Goal: Task Accomplishment & Management: Manage account settings

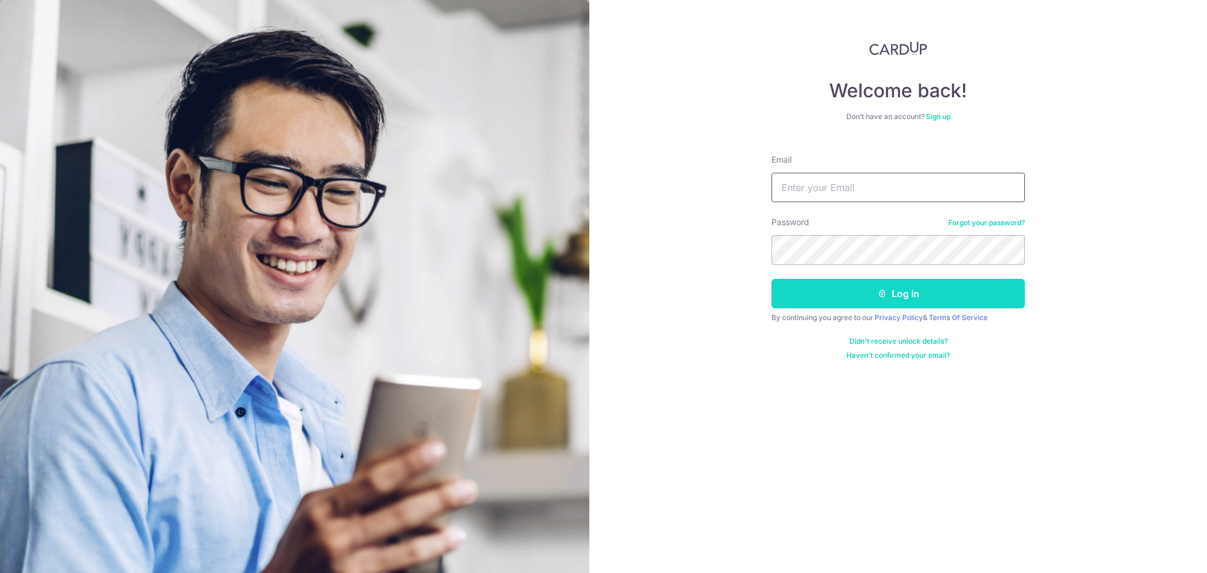
type input "[EMAIL_ADDRESS][DOMAIN_NAME]"
click at [848, 300] on button "Log in" at bounding box center [897, 293] width 253 height 29
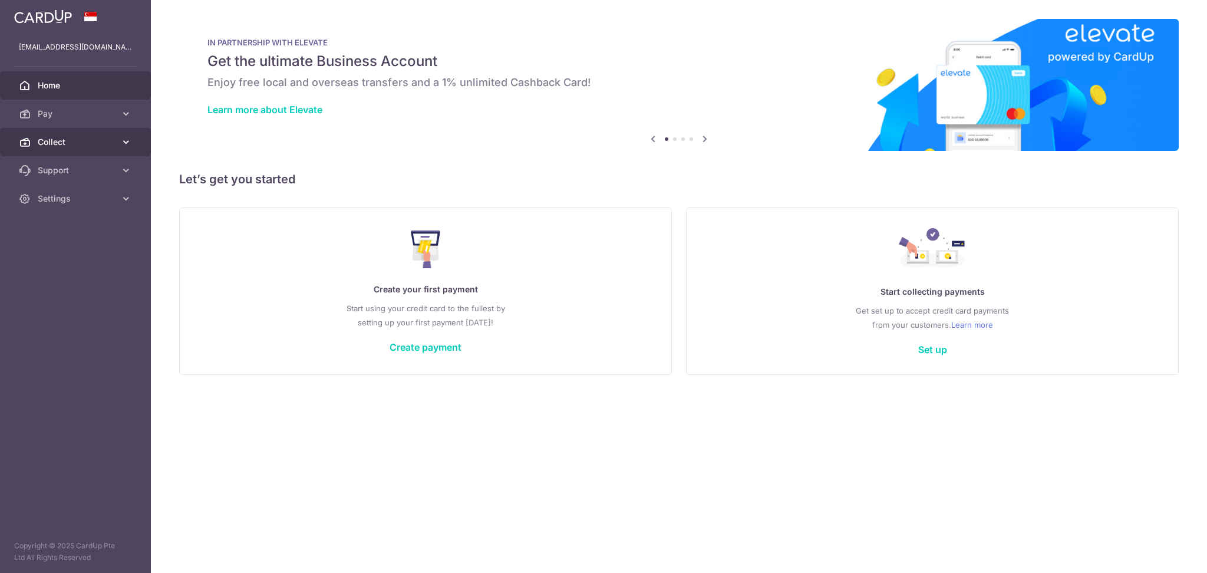
click at [72, 143] on span "Collect" at bounding box center [77, 142] width 78 height 12
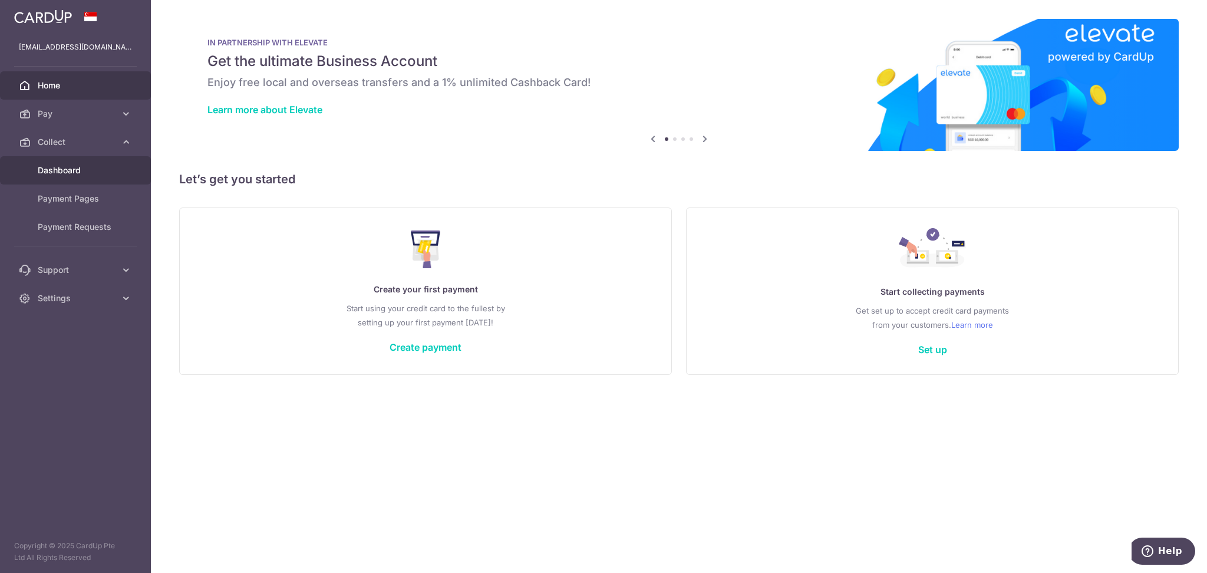
click at [51, 173] on span "Dashboard" at bounding box center [77, 170] width 78 height 12
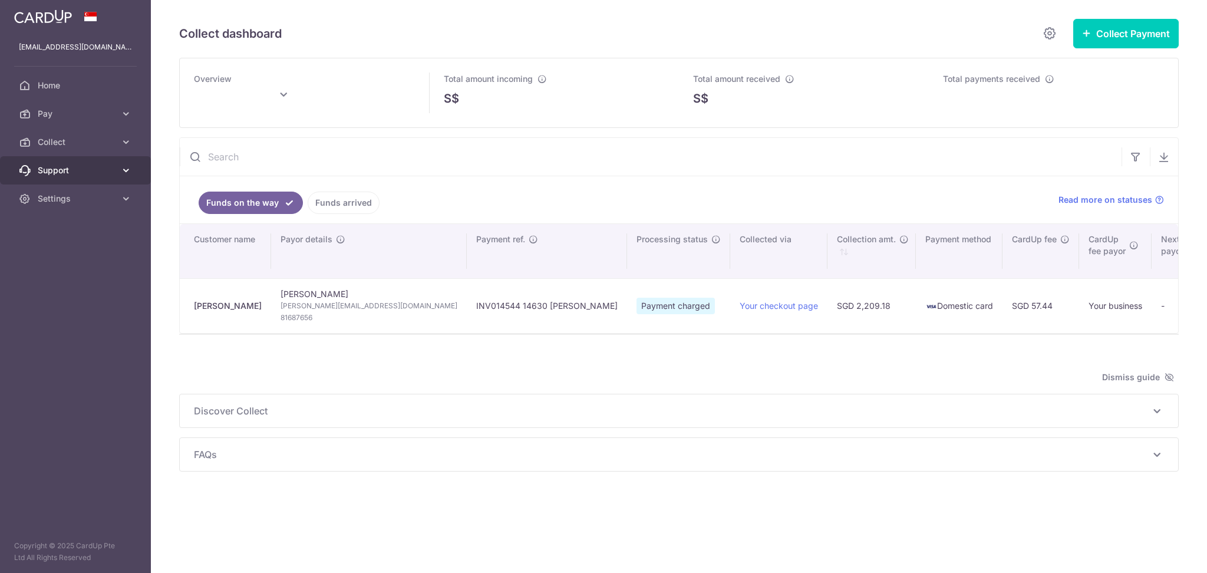
click at [43, 175] on span "Support" at bounding box center [77, 170] width 78 height 12
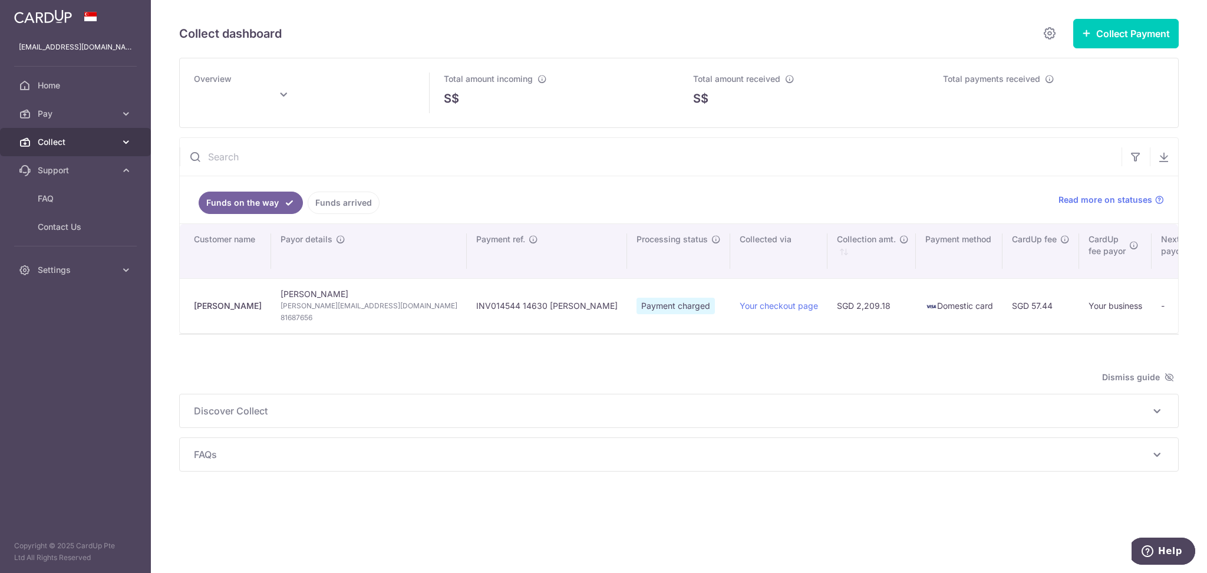
click at [53, 146] on span "Collect" at bounding box center [77, 142] width 78 height 12
click at [67, 172] on span "Dashboard" at bounding box center [77, 170] width 78 height 12
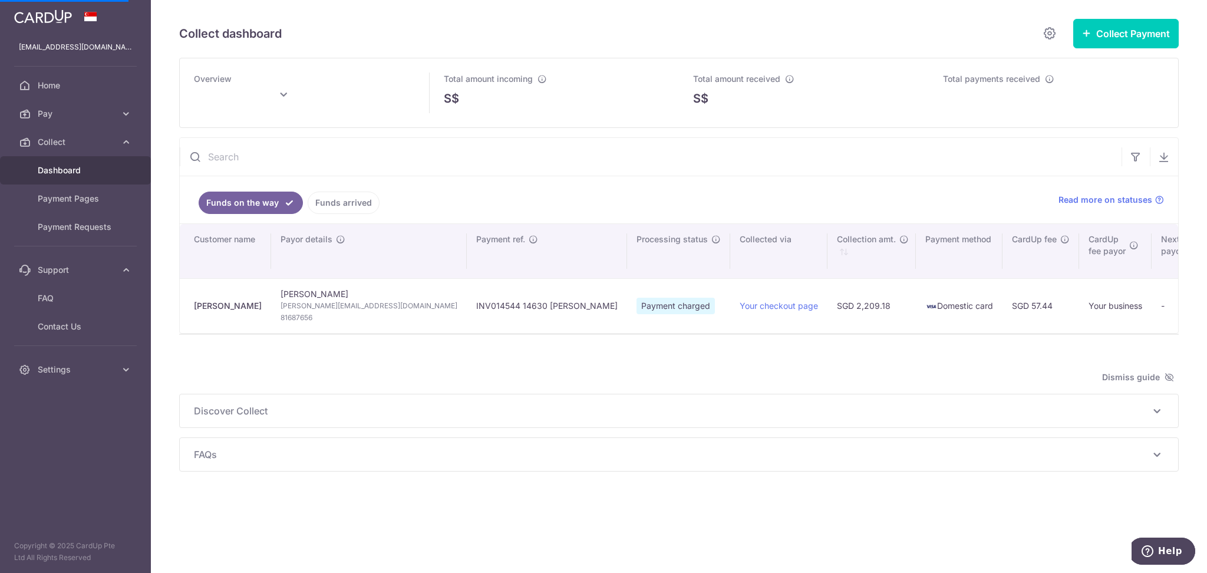
click at [345, 199] on link "Funds arrived" at bounding box center [344, 202] width 72 height 22
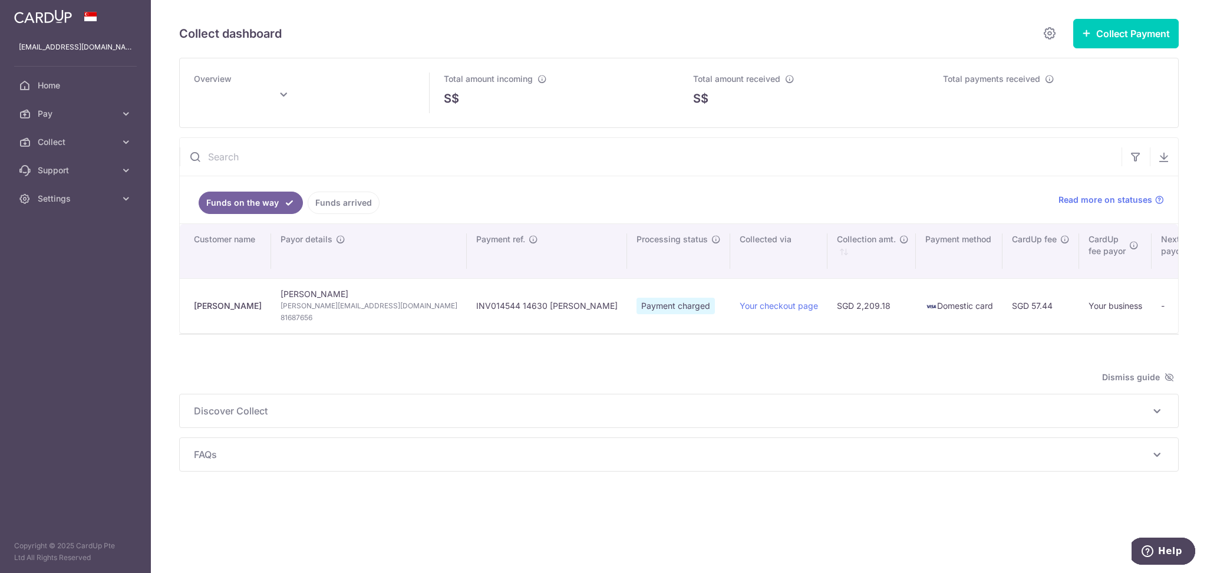
click at [343, 200] on link "Funds arrived" at bounding box center [344, 202] width 72 height 22
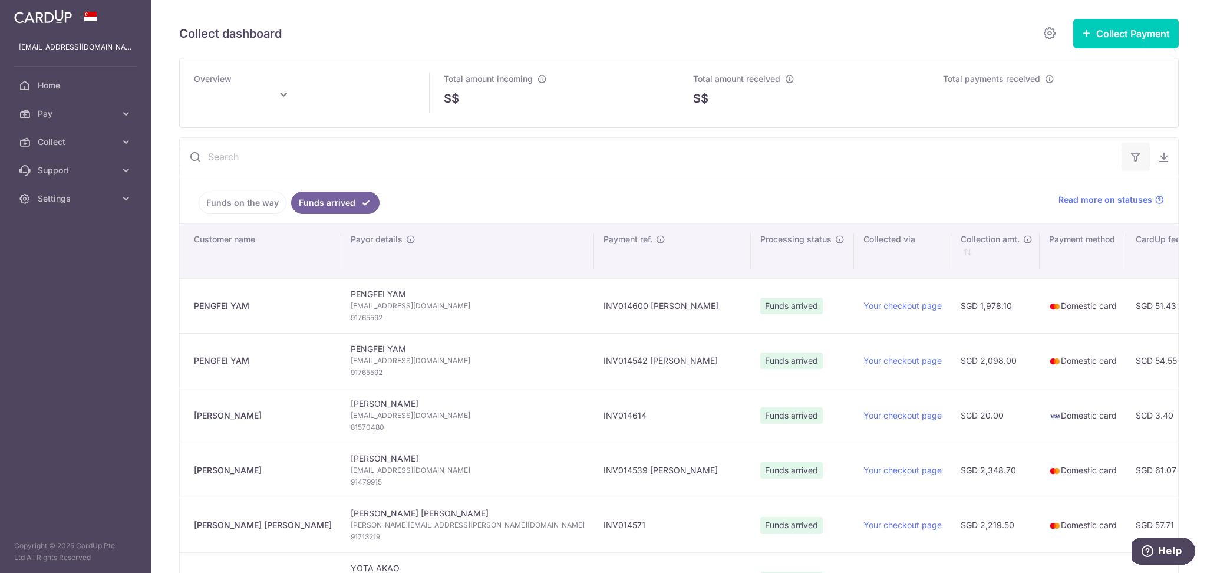
click at [1130, 153] on icon "button" at bounding box center [1136, 157] width 12 height 12
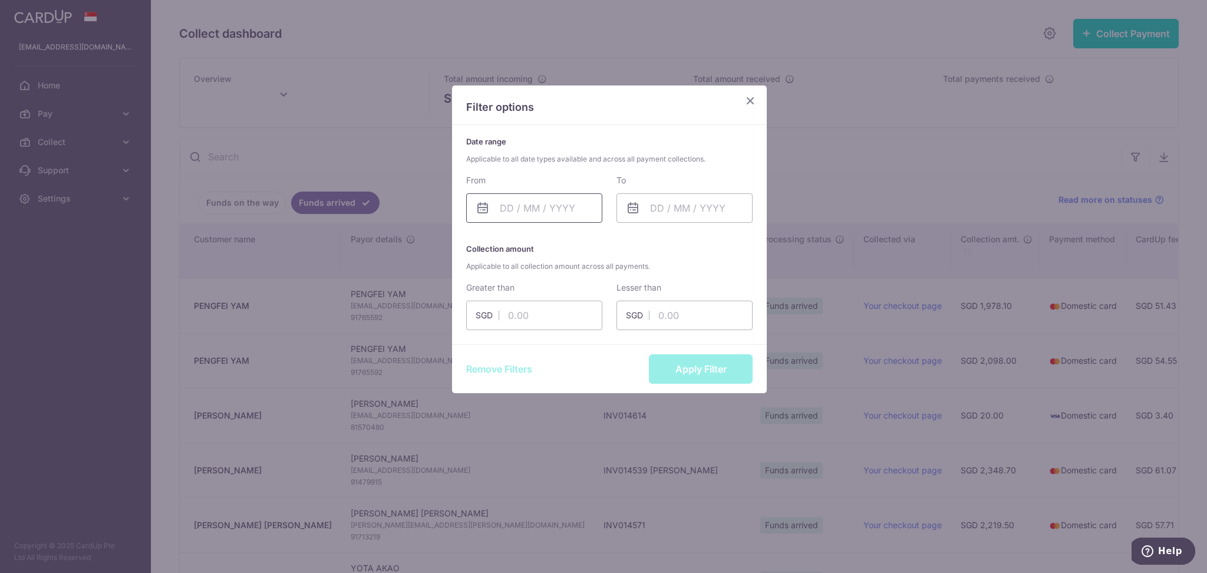
click at [517, 205] on input "text" at bounding box center [534, 207] width 136 height 29
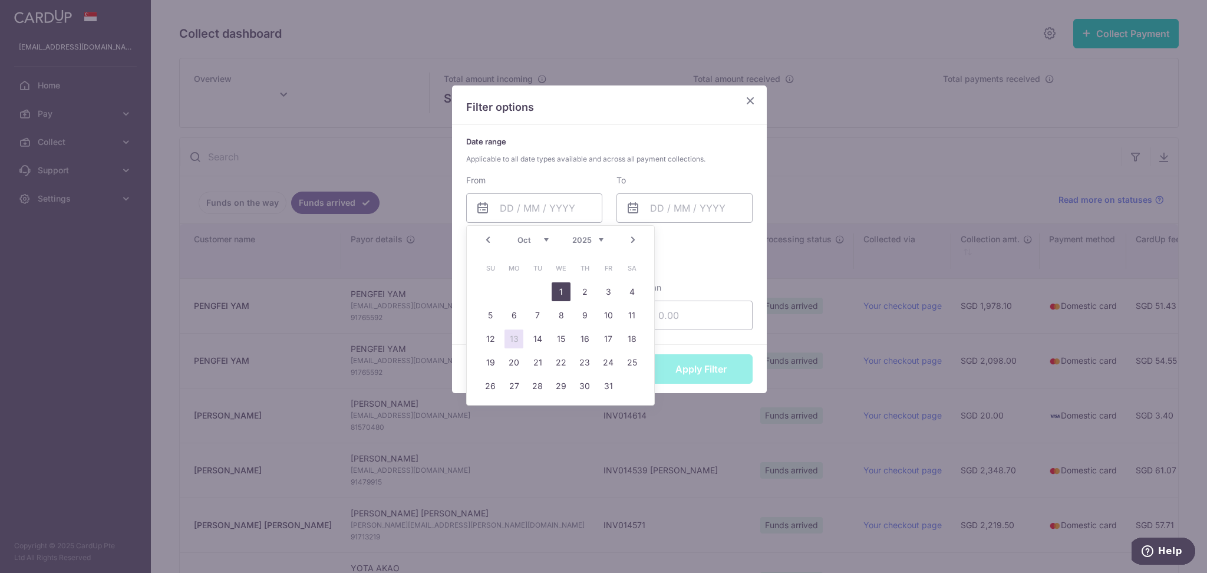
drag, startPoint x: 560, startPoint y: 291, endPoint x: 567, endPoint y: 281, distance: 12.3
click at [559, 291] on link "1" at bounding box center [561, 291] width 19 height 19
type input "[DATE]"
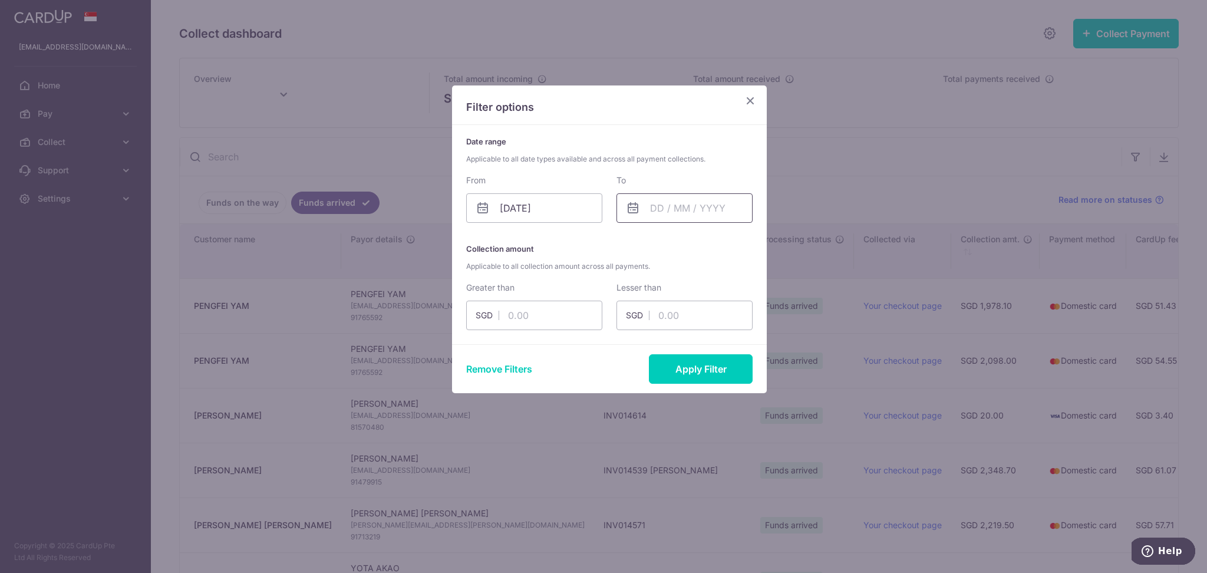
click at [666, 216] on input "text" at bounding box center [684, 207] width 136 height 29
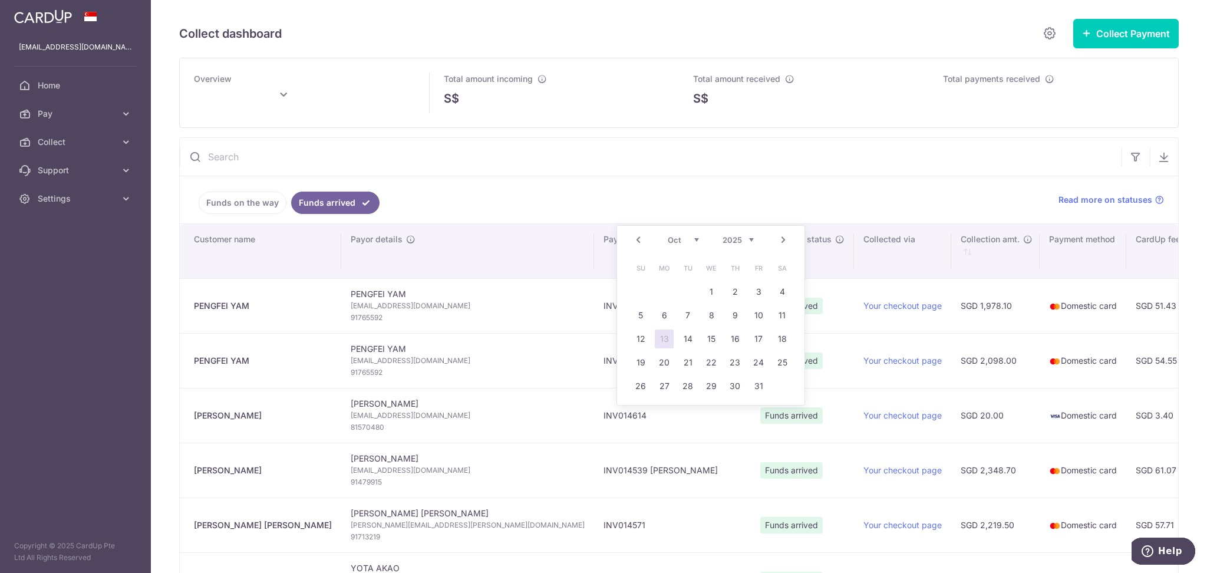
click at [663, 339] on link "13" at bounding box center [664, 338] width 19 height 19
type input "[DATE]"
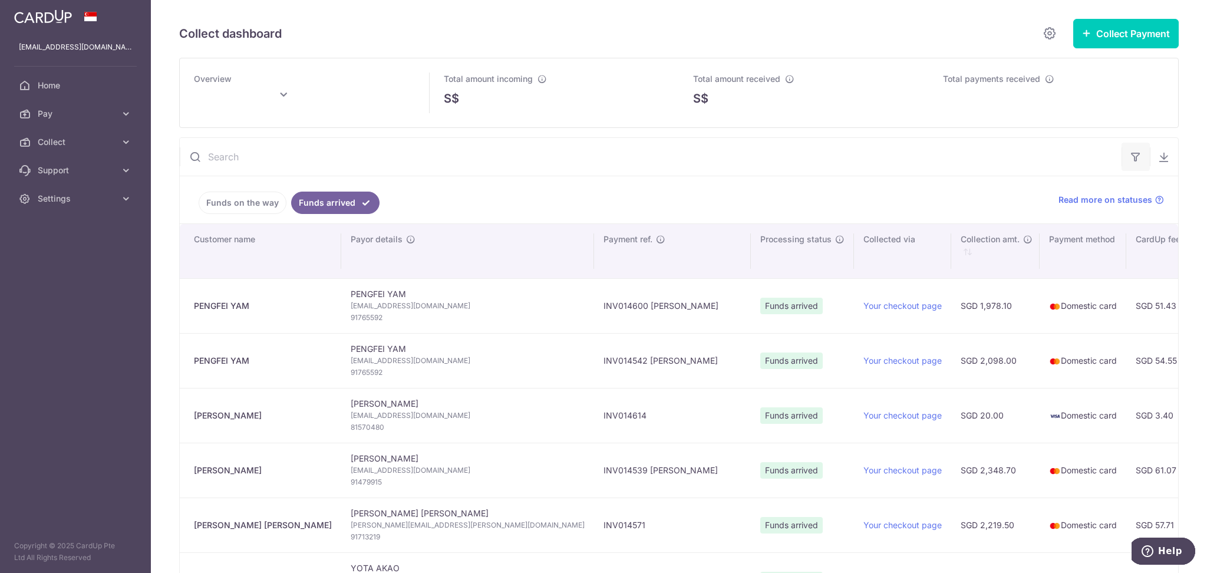
click at [1130, 162] on icon "button" at bounding box center [1136, 157] width 12 height 12
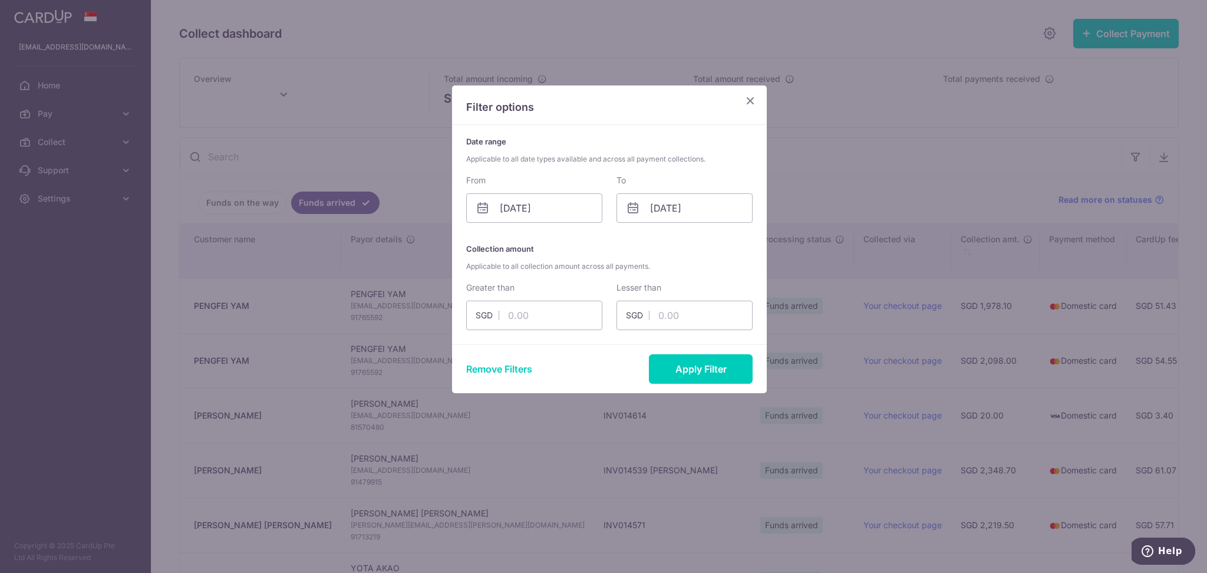
type input "[DATE]"
click at [715, 209] on input "[DATE]" at bounding box center [684, 207] width 136 height 29
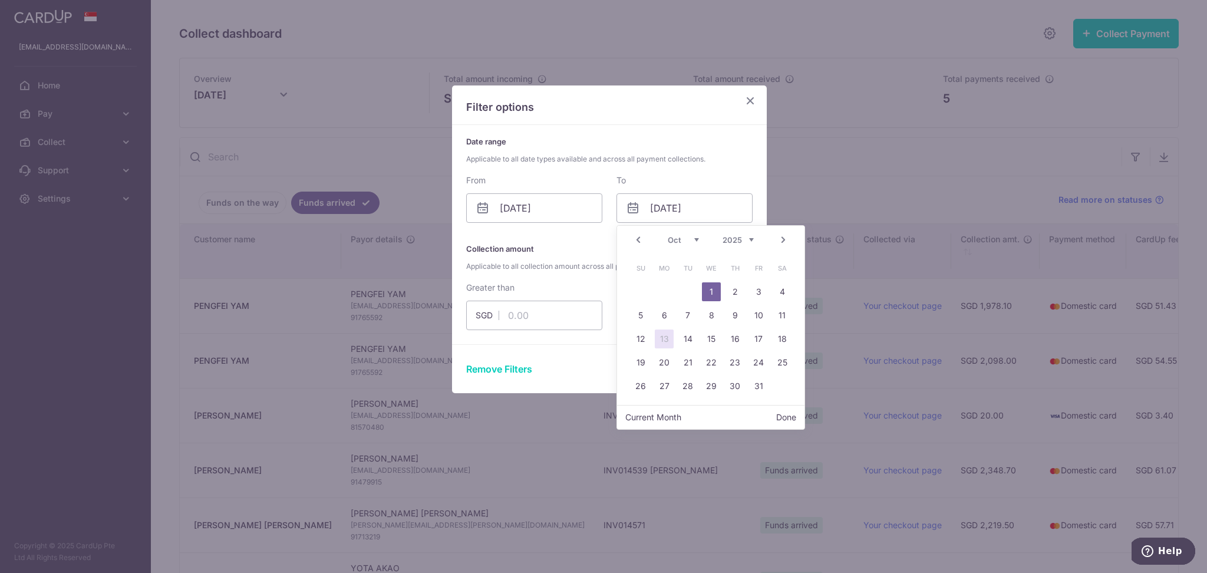
click at [661, 338] on link "13" at bounding box center [664, 338] width 19 height 19
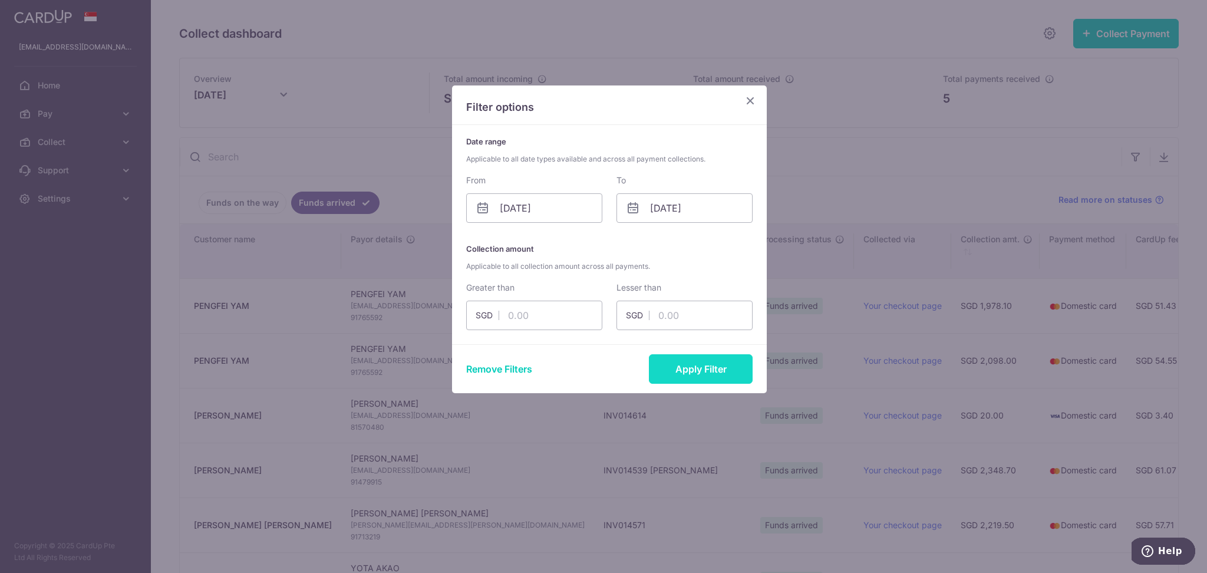
click at [687, 373] on button "Apply Filter" at bounding box center [701, 368] width 104 height 29
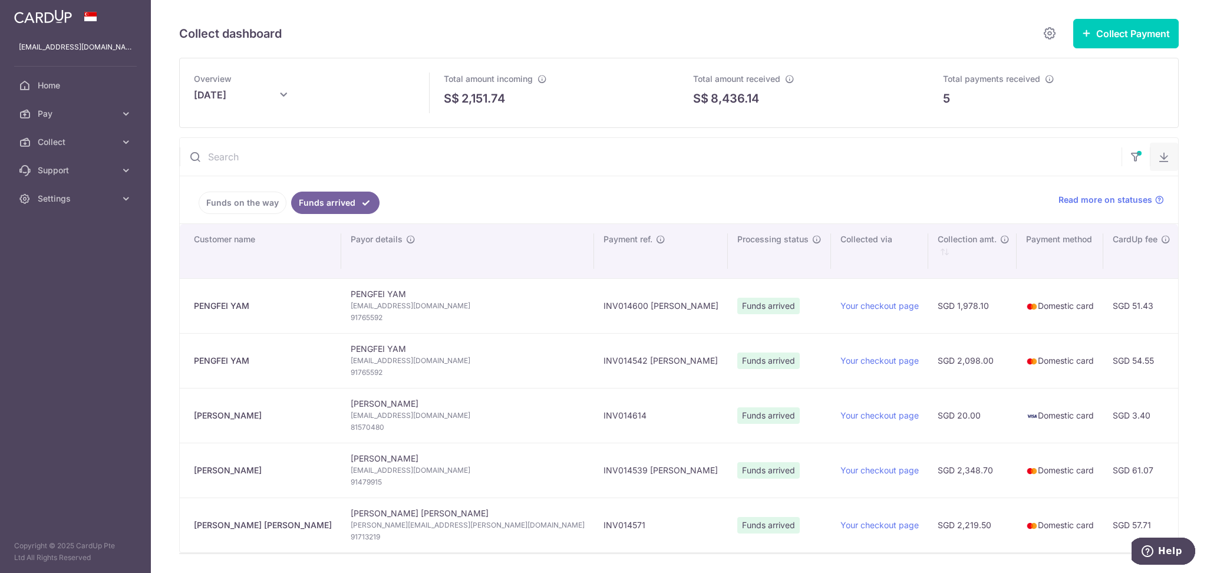
click at [1158, 159] on icon "button" at bounding box center [1164, 157] width 12 height 12
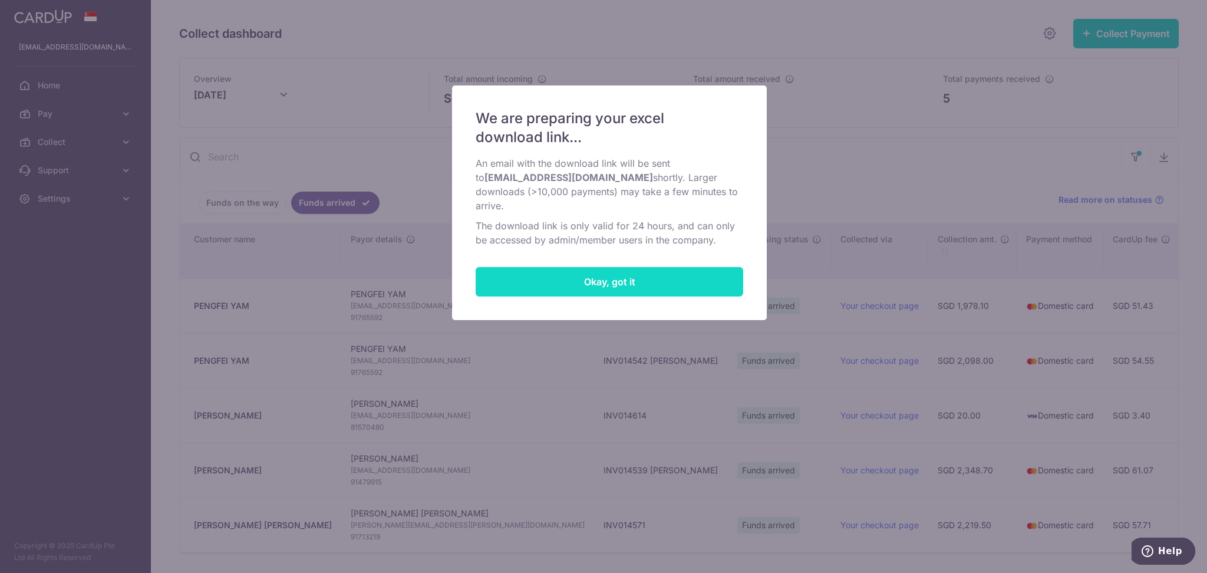
click at [514, 278] on button "Okay, got it" at bounding box center [609, 281] width 268 height 29
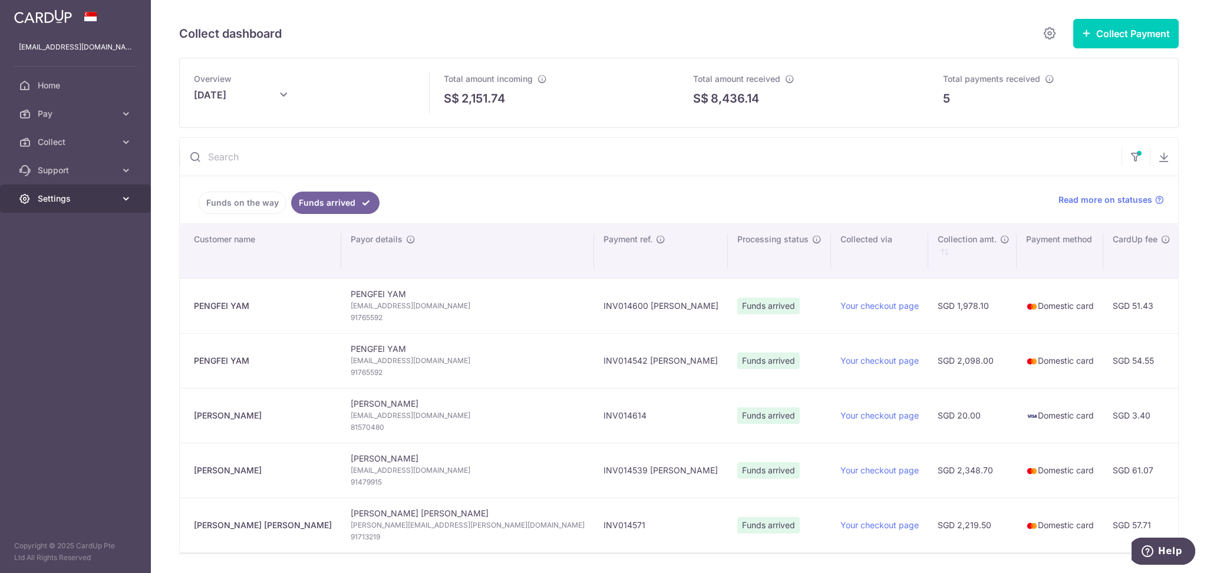
click at [49, 198] on span "Settings" at bounding box center [77, 199] width 78 height 12
click at [62, 258] on span "Logout" at bounding box center [77, 255] width 78 height 12
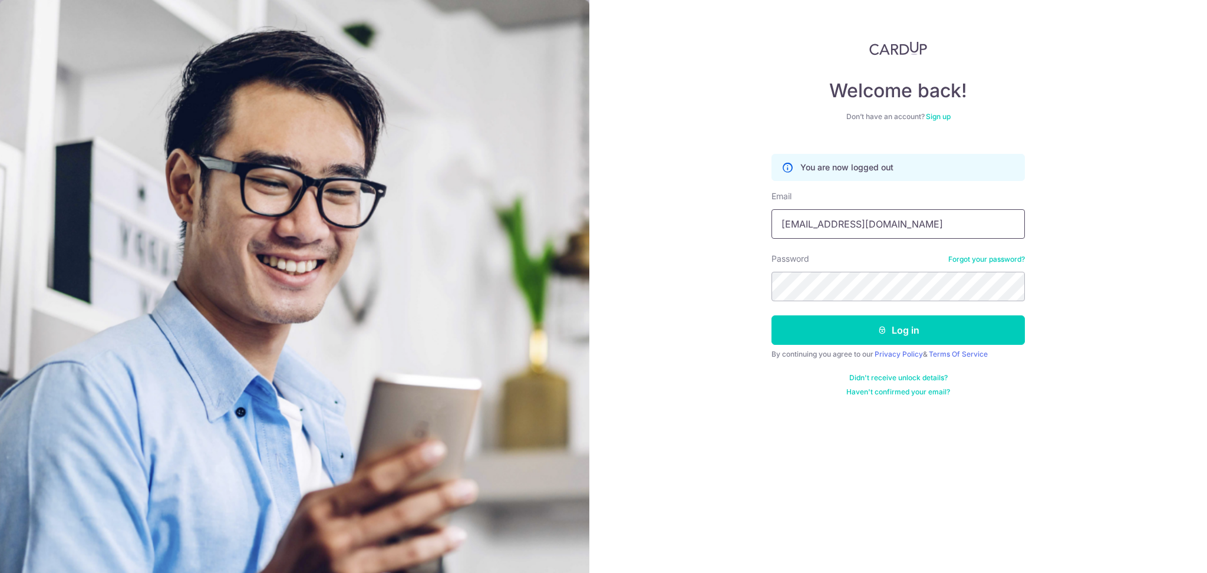
click at [939, 218] on input "[EMAIL_ADDRESS][DOMAIN_NAME]" at bounding box center [897, 223] width 253 height 29
type input "joann.wong@global-eduhub.com"
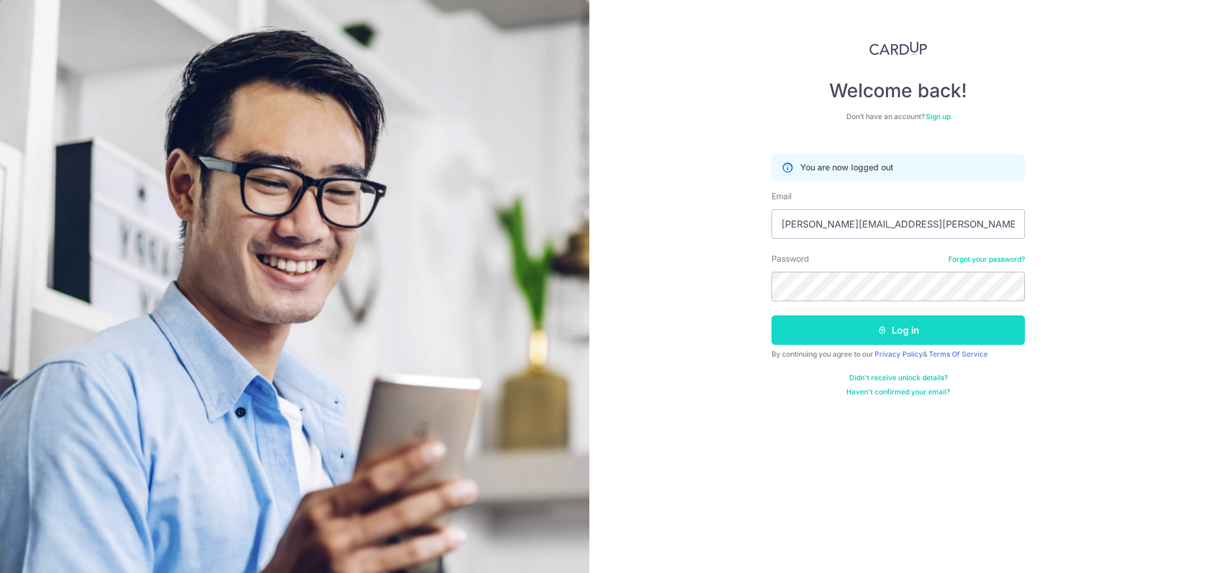
click at [811, 331] on button "Log in" at bounding box center [897, 329] width 253 height 29
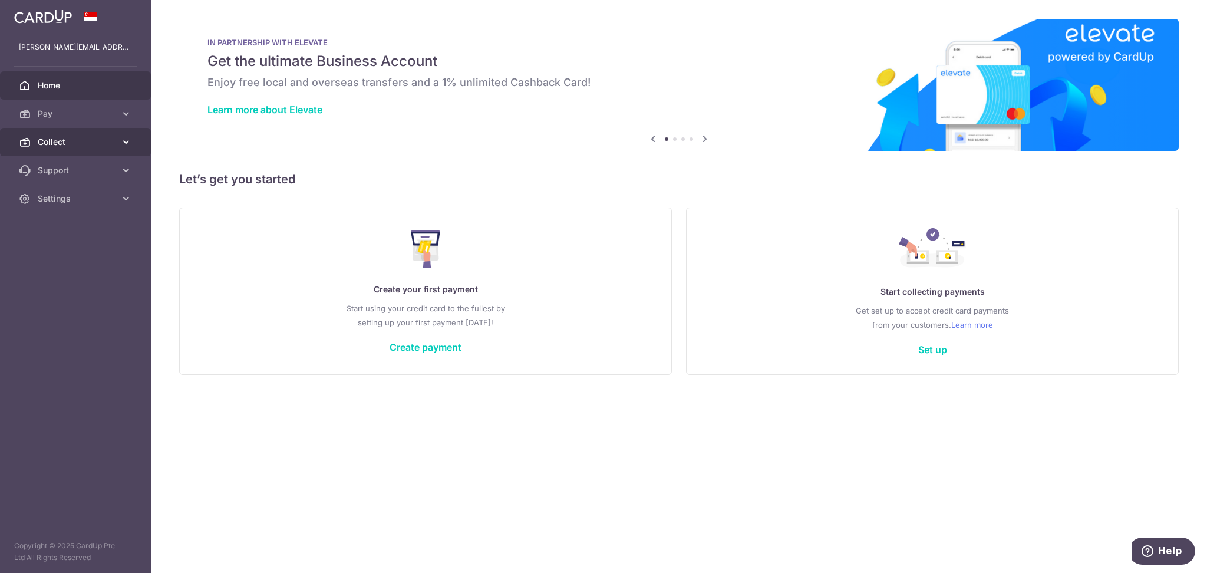
click at [68, 142] on span "Collect" at bounding box center [77, 142] width 78 height 12
